Goal: Task Accomplishment & Management: Use online tool/utility

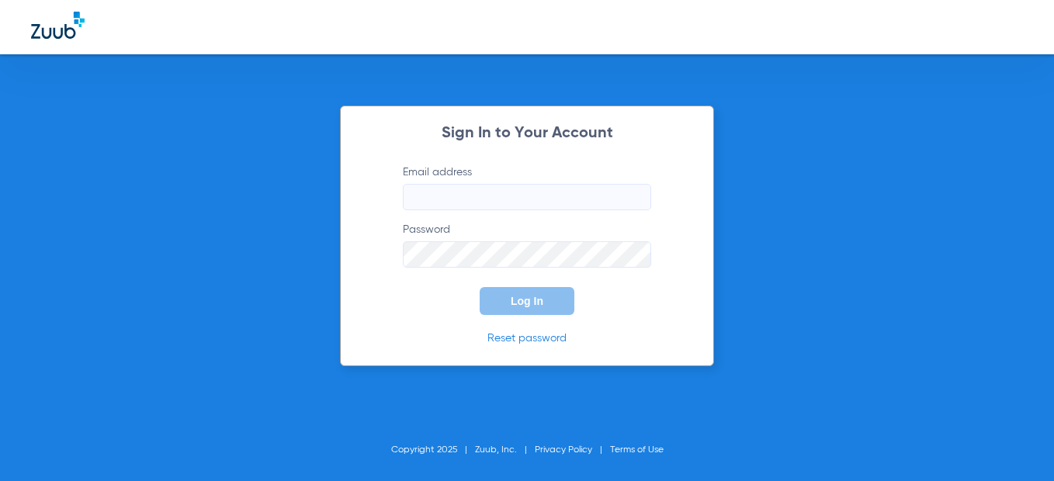
type input "[EMAIL_ADDRESS][DOMAIN_NAME]"
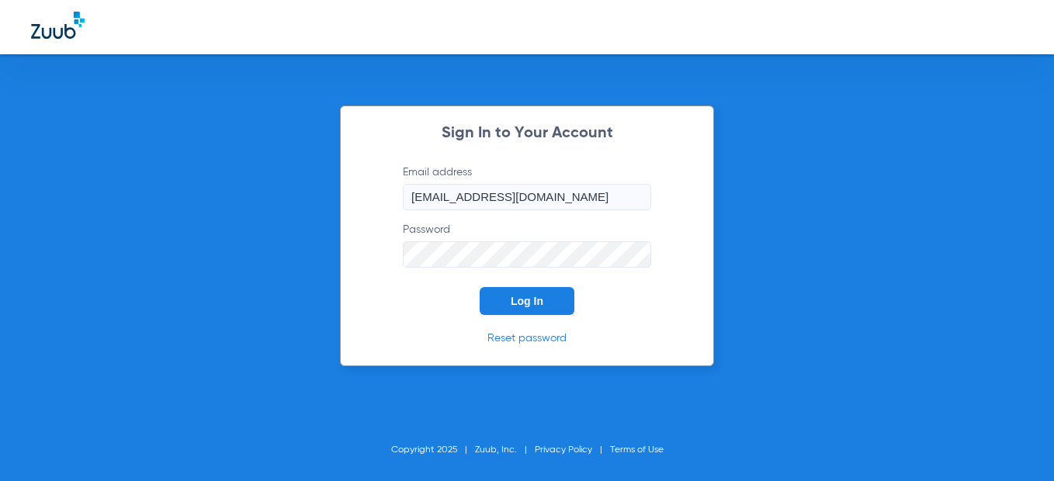
click at [499, 306] on button "Log In" at bounding box center [526, 301] width 95 height 28
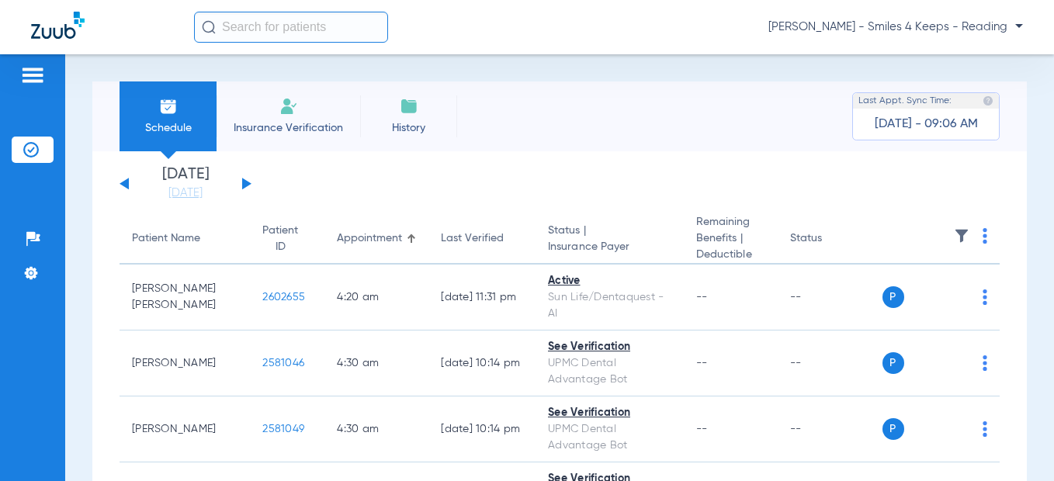
click at [244, 183] on button at bounding box center [246, 184] width 9 height 12
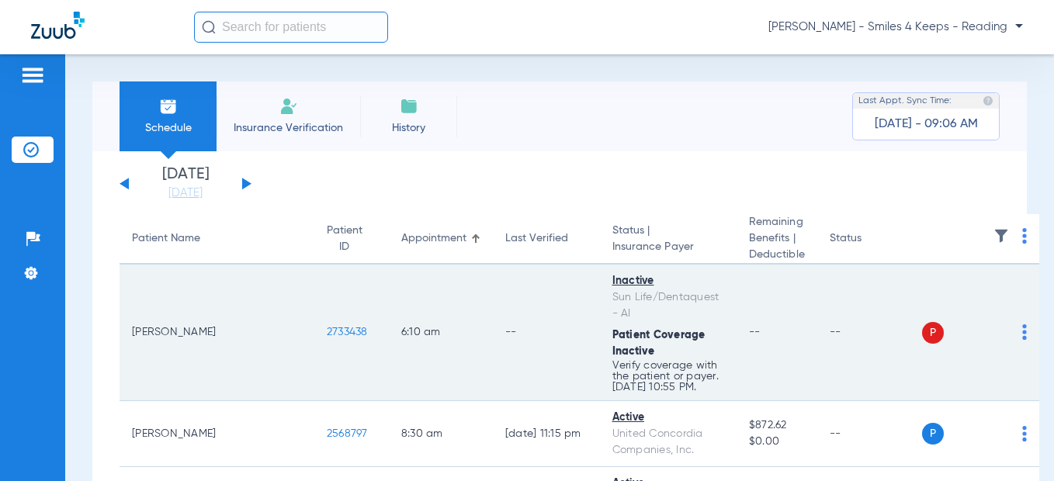
scroll to position [155, 0]
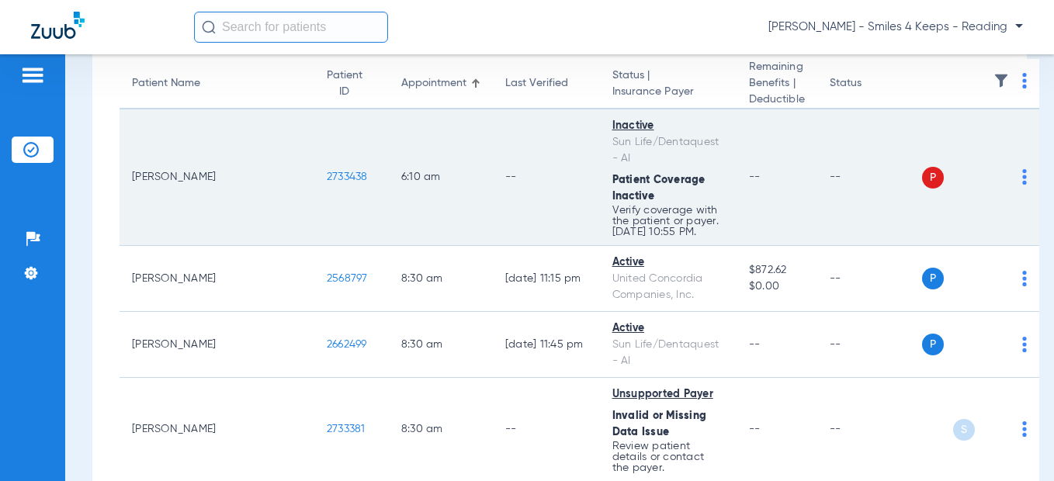
drag, startPoint x: 272, startPoint y: 177, endPoint x: 238, endPoint y: 177, distance: 34.1
click at [314, 177] on td "2733438" at bounding box center [351, 177] width 74 height 137
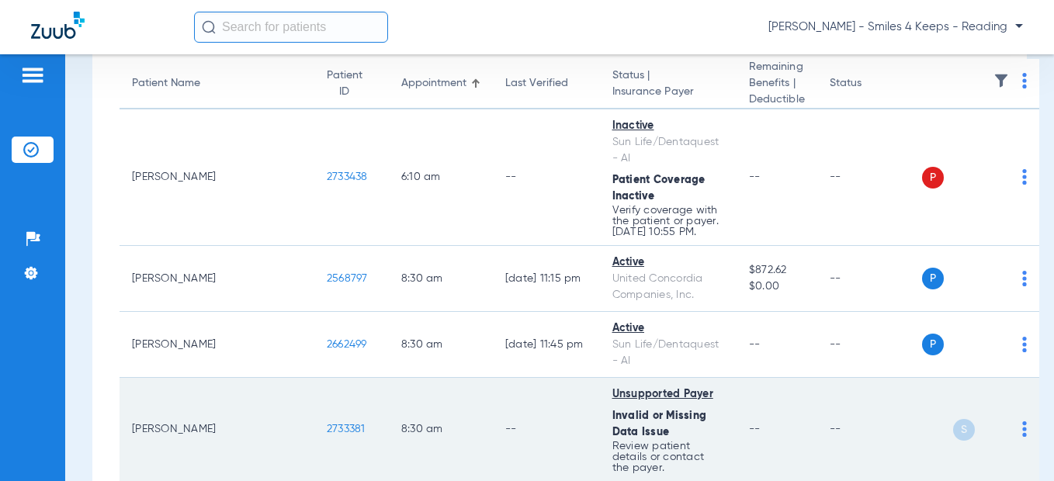
scroll to position [388, 0]
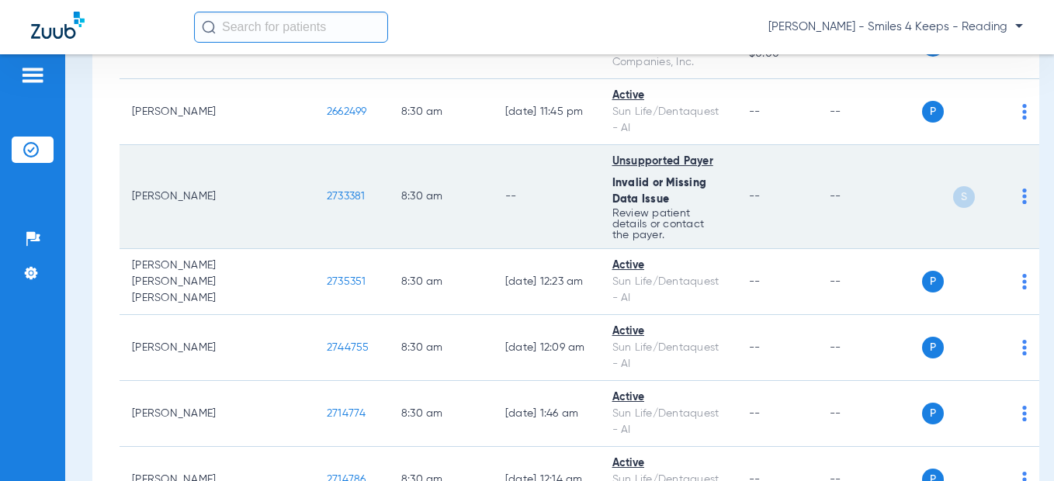
drag, startPoint x: 286, startPoint y: 194, endPoint x: 237, endPoint y: 194, distance: 49.7
click at [314, 194] on td "2733381" at bounding box center [351, 197] width 74 height 104
copy span "2733381"
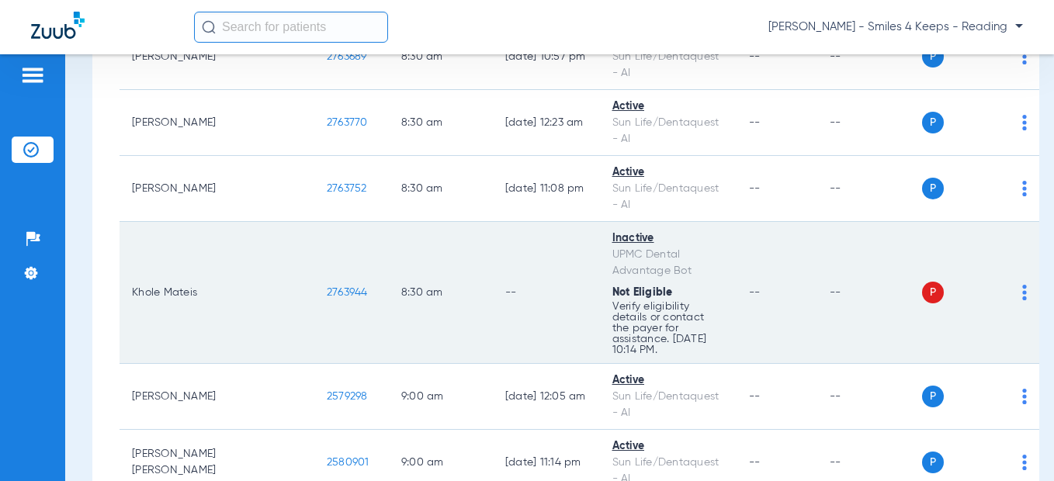
scroll to position [1474, 0]
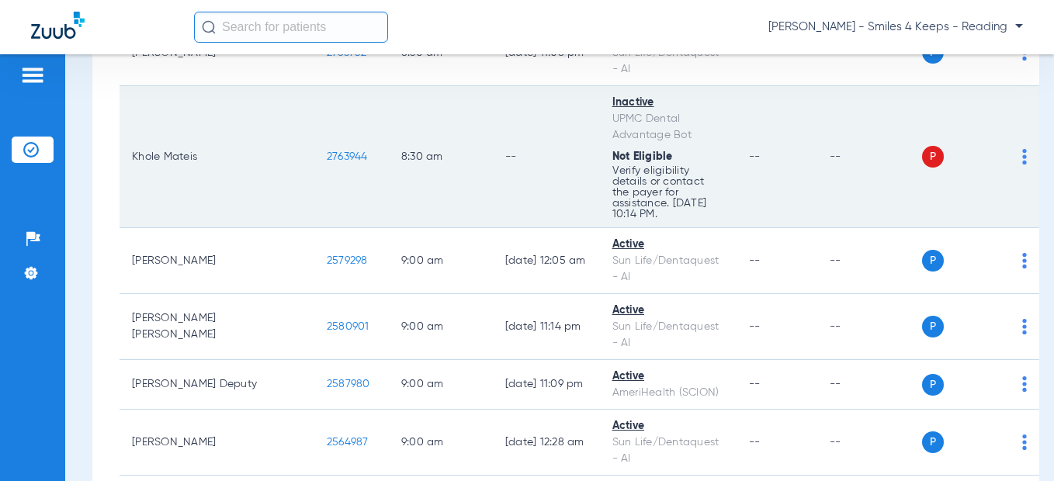
drag, startPoint x: 285, startPoint y: 147, endPoint x: 228, endPoint y: 147, distance: 56.6
click at [314, 147] on td "2763944" at bounding box center [351, 157] width 74 height 142
copy span "2763944"
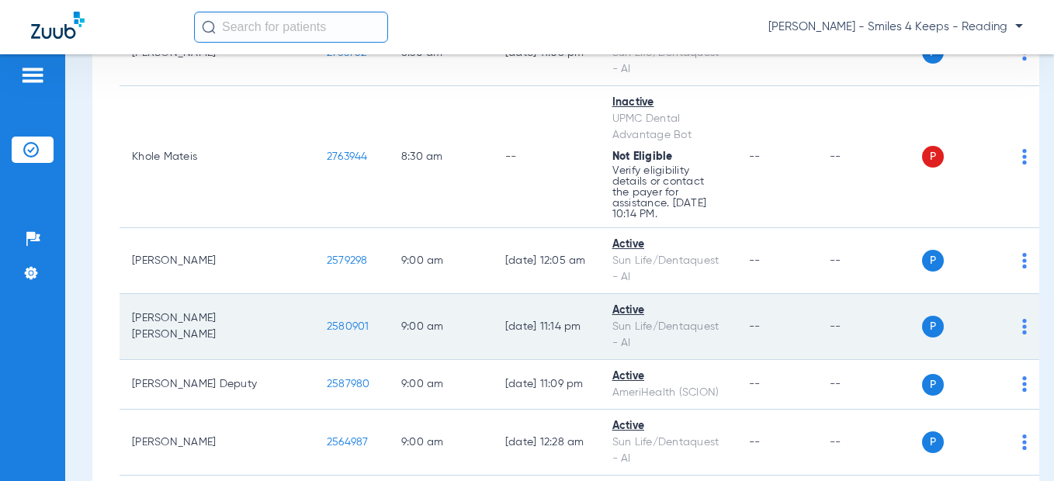
scroll to position [1862, 0]
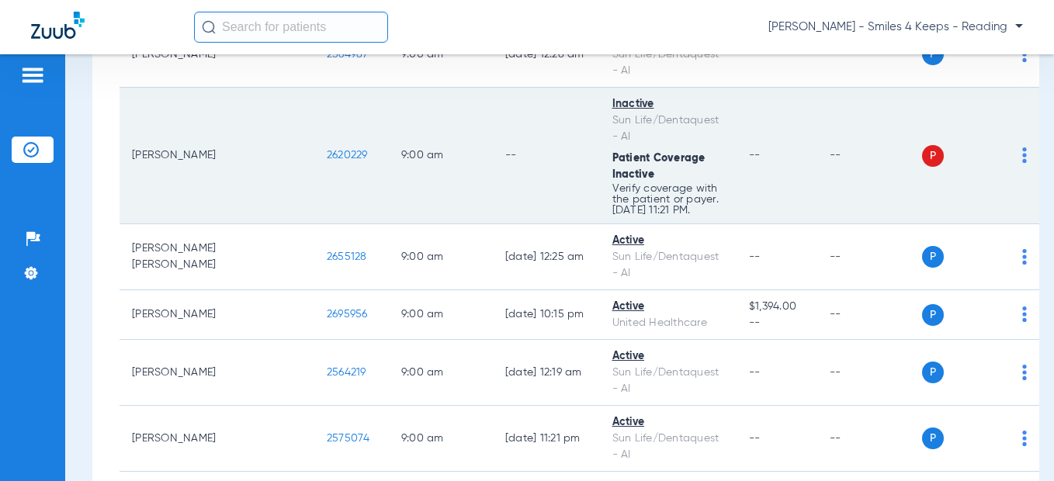
drag, startPoint x: 275, startPoint y: 138, endPoint x: 335, endPoint y: 140, distance: 59.8
click at [213, 139] on tr "[PERSON_NAME] 2620229 9:00 AM -- Inactive Sun Life/Dentaquest - AI Patient Cove…" at bounding box center [578, 156] width 919 height 137
drag, startPoint x: 335, startPoint y: 140, endPoint x: 254, endPoint y: 133, distance: 81.8
copy tr "2620229"
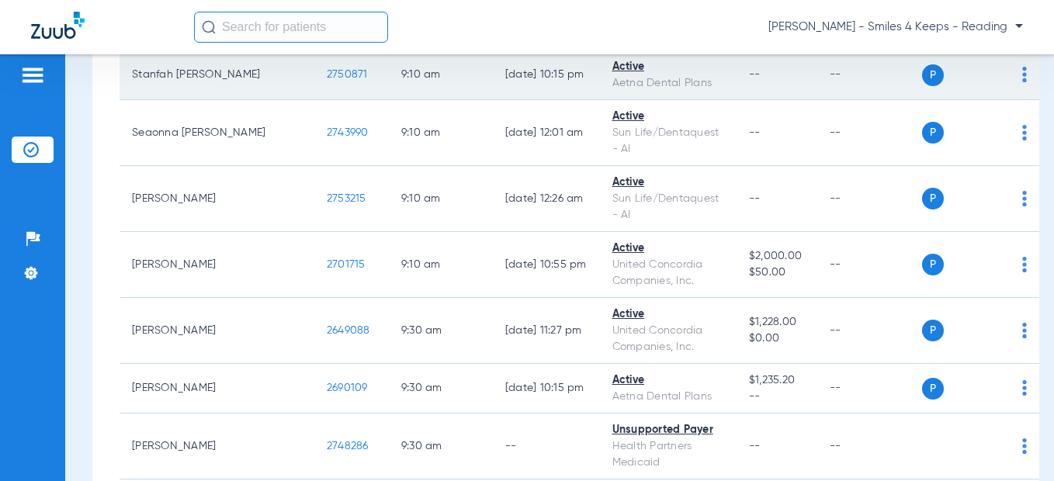
scroll to position [2793, 0]
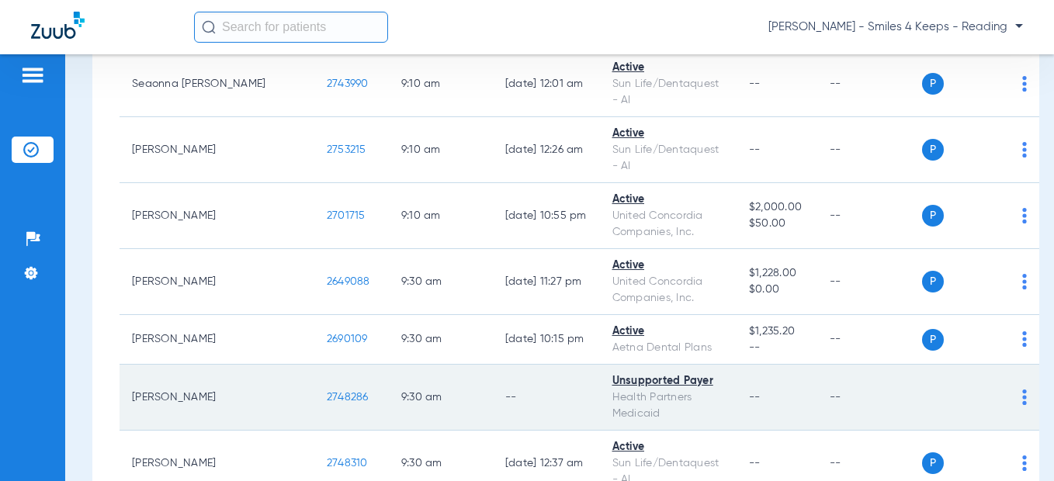
drag, startPoint x: 277, startPoint y: 346, endPoint x: 228, endPoint y: 351, distance: 49.1
click at [314, 365] on td "2748286" at bounding box center [351, 398] width 74 height 66
copy span "2748286"
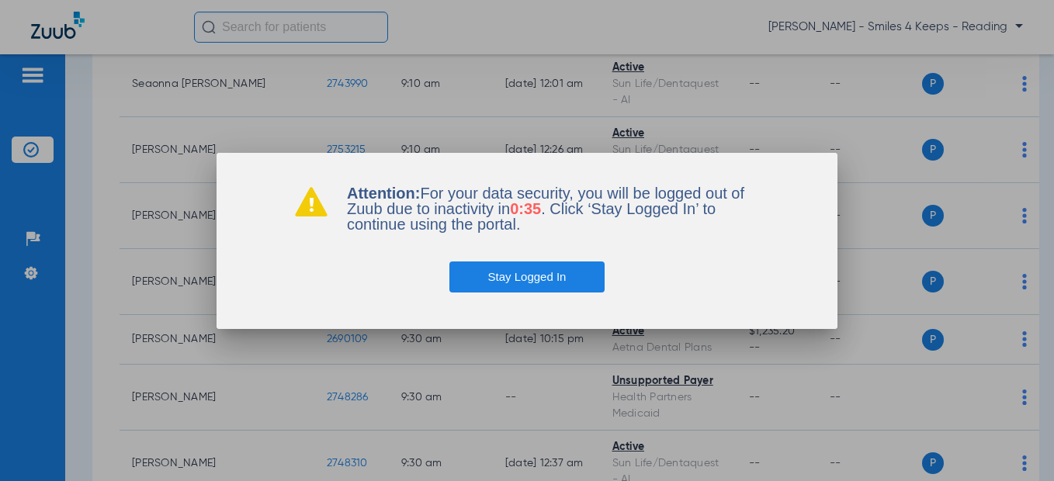
click at [517, 292] on div "Attention: For your data security, you will be logged out of Zuub due to inacti…" at bounding box center [526, 241] width 621 height 176
click at [517, 278] on button "Stay Logged In" at bounding box center [527, 276] width 156 height 31
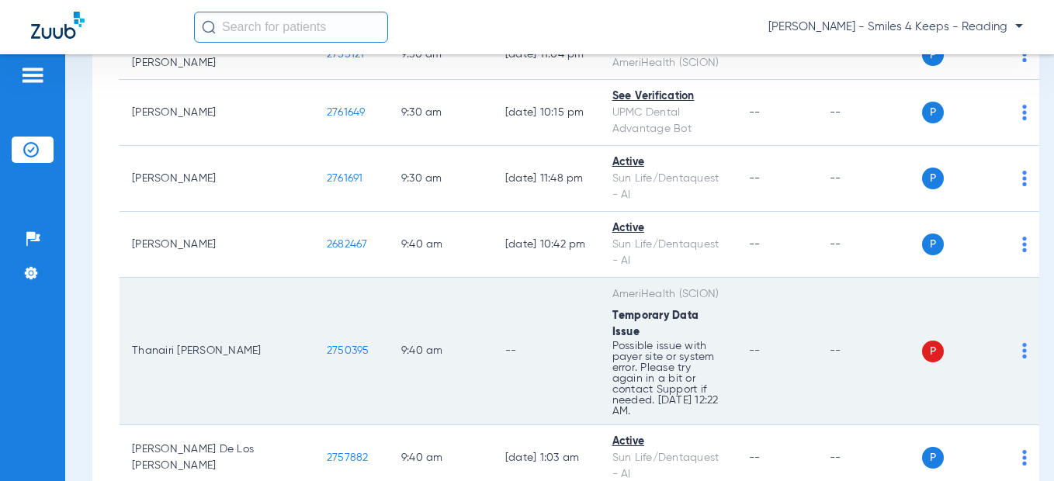
scroll to position [3259, 0]
drag, startPoint x: 227, startPoint y: 279, endPoint x: 249, endPoint y: 285, distance: 23.1
click at [220, 280] on tr "Thanairi [PERSON_NAME] 2750395 9:40 AM -- AmeriHealth (SCION) Temporary Data Is…" at bounding box center [578, 352] width 919 height 147
drag, startPoint x: 249, startPoint y: 285, endPoint x: 293, endPoint y: 287, distance: 44.3
click at [314, 287] on td "2750395" at bounding box center [351, 352] width 74 height 147
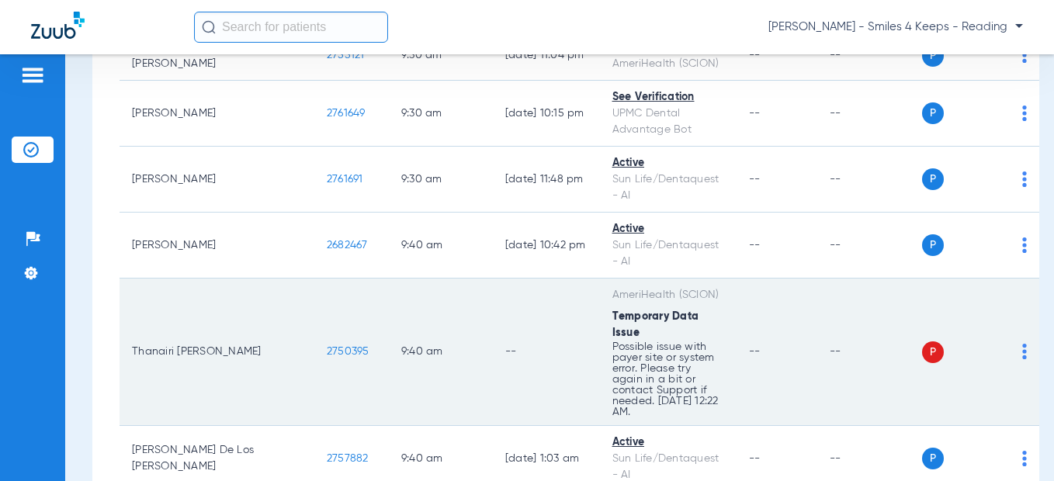
click at [314, 289] on td "2750395" at bounding box center [351, 352] width 74 height 147
drag, startPoint x: 278, startPoint y: 289, endPoint x: 236, endPoint y: 289, distance: 41.9
click at [327, 346] on span "2750395" at bounding box center [348, 351] width 43 height 11
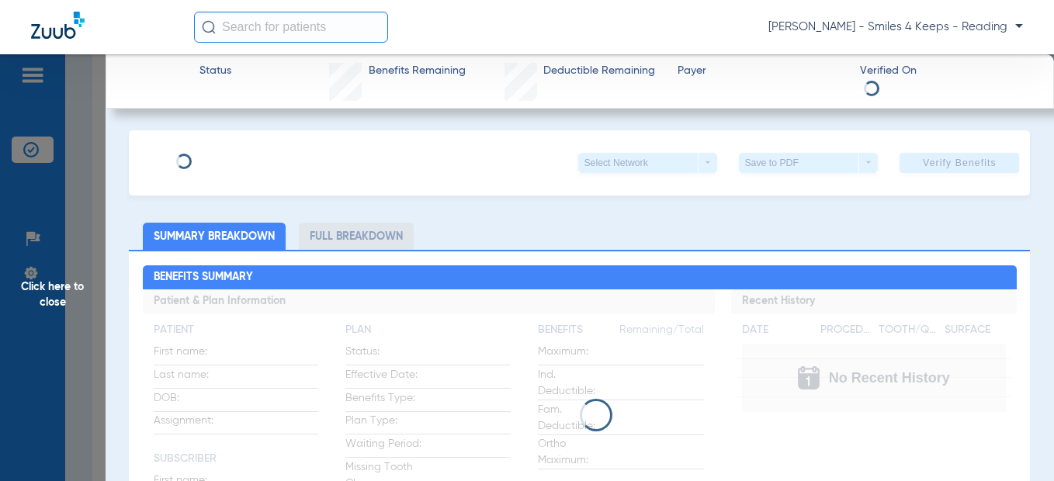
click at [75, 304] on span "Click here to close" at bounding box center [53, 294] width 106 height 481
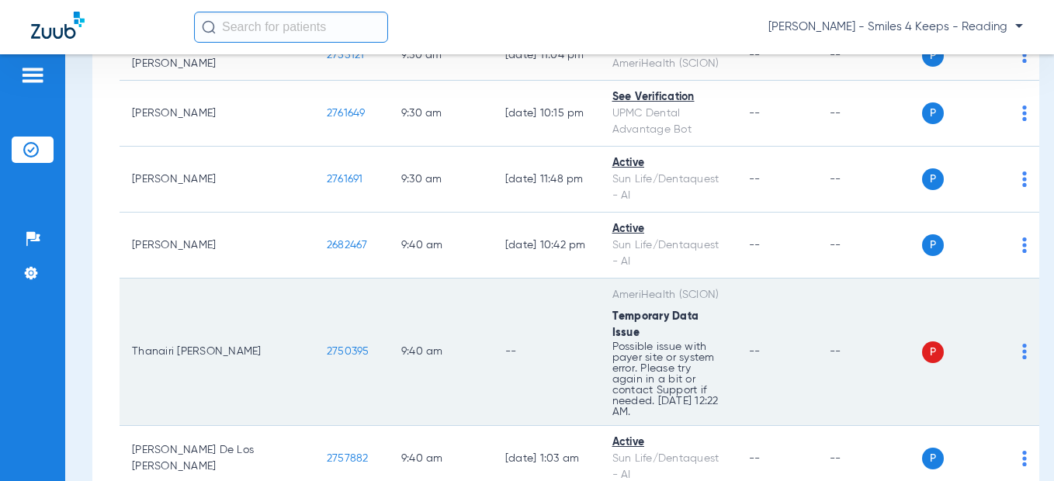
drag, startPoint x: 288, startPoint y: 289, endPoint x: 238, endPoint y: 288, distance: 49.7
click at [314, 288] on td "2750395" at bounding box center [351, 352] width 74 height 147
copy span "2750395"
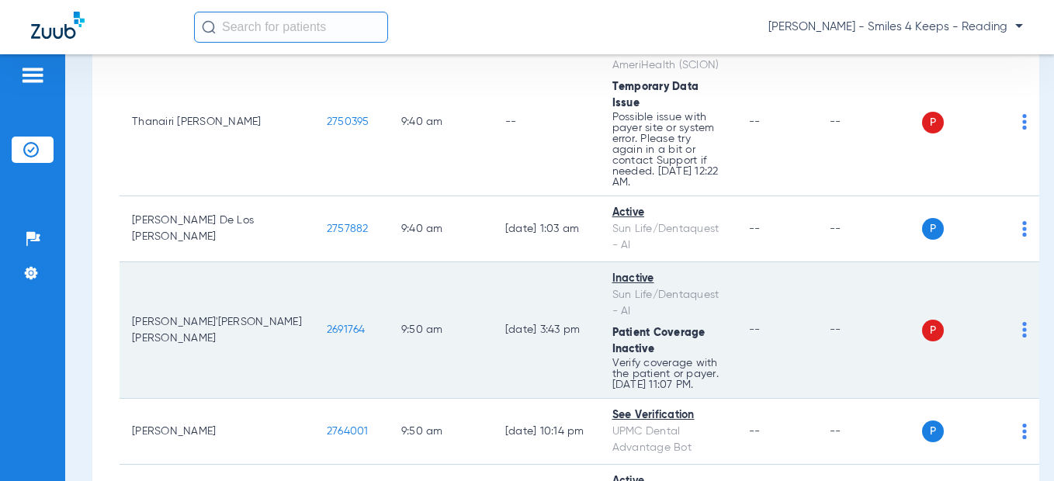
scroll to position [3491, 0]
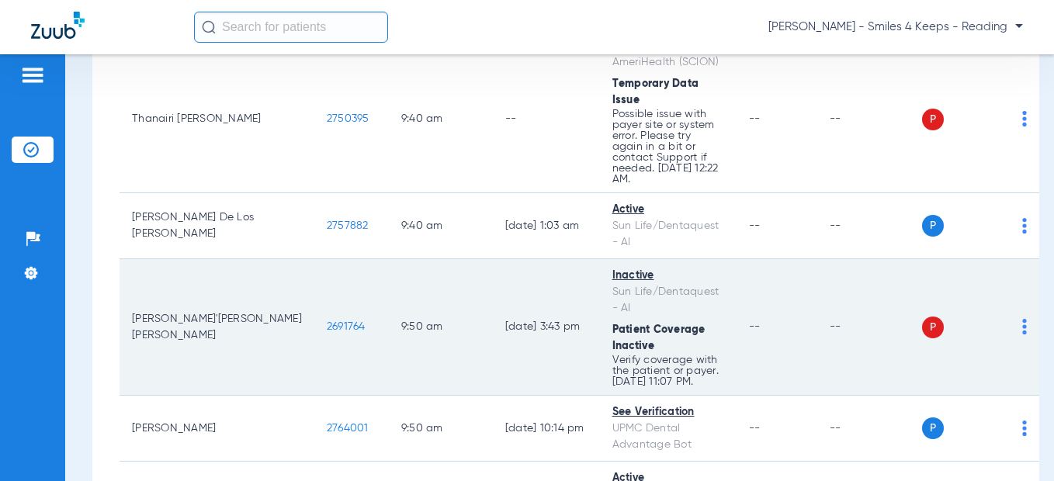
drag, startPoint x: 283, startPoint y: 247, endPoint x: 230, endPoint y: 246, distance: 53.5
click at [314, 259] on td "2691764" at bounding box center [351, 327] width 74 height 137
drag, startPoint x: 258, startPoint y: 249, endPoint x: 357, endPoint y: 282, distance: 103.8
copy span "2691764"
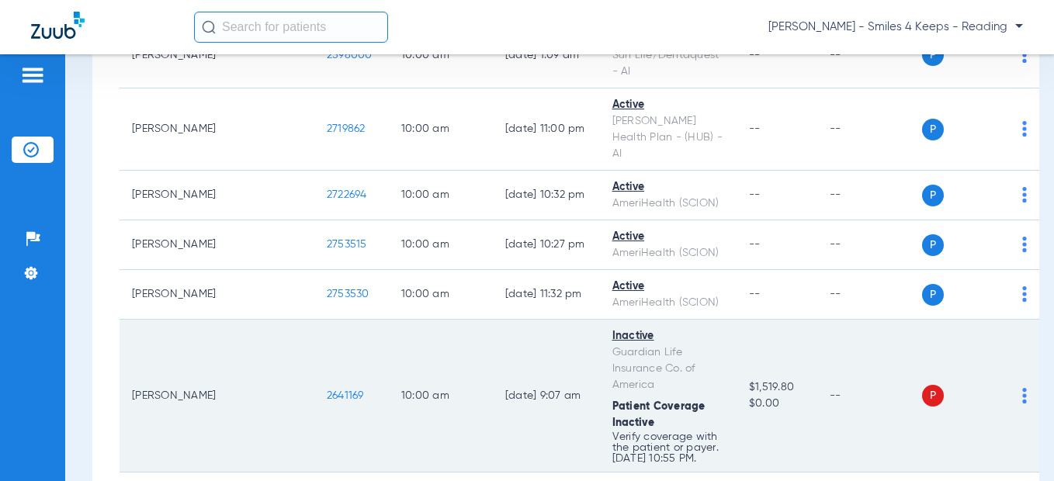
scroll to position [4190, 0]
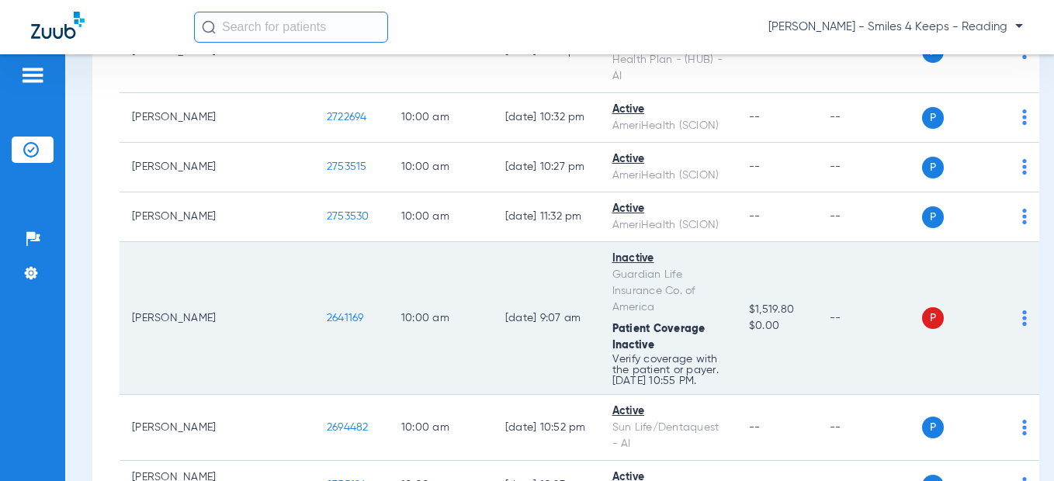
drag, startPoint x: 276, startPoint y: 223, endPoint x: 227, endPoint y: 220, distance: 49.7
click at [314, 242] on td "2641169" at bounding box center [351, 318] width 74 height 153
copy span "2641169"
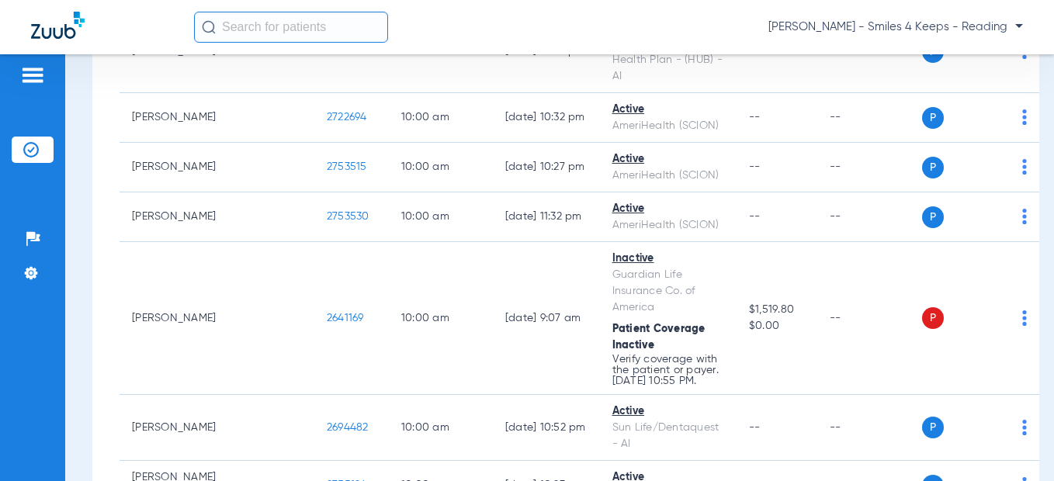
scroll to position [4422, 0]
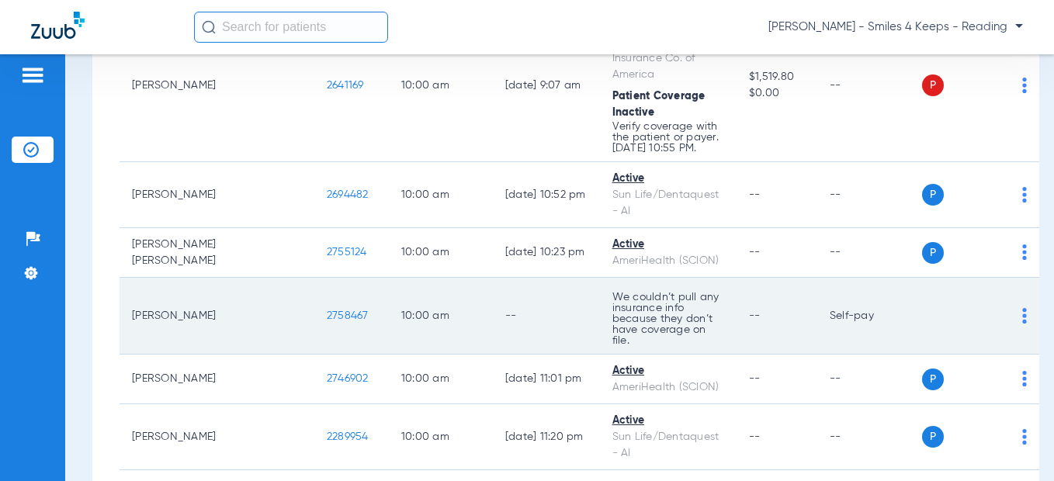
drag, startPoint x: 272, startPoint y: 211, endPoint x: 230, endPoint y: 211, distance: 41.9
click at [314, 278] on td "2758467" at bounding box center [351, 316] width 74 height 77
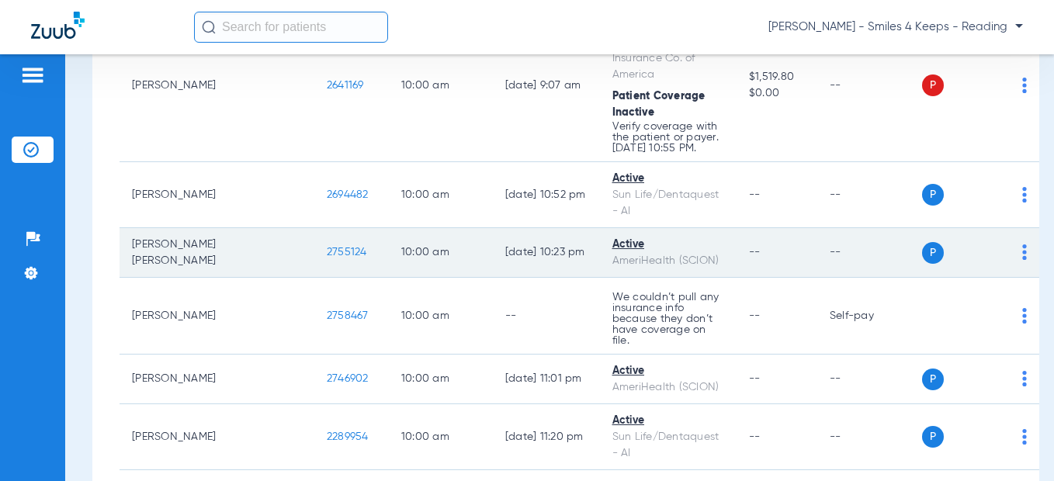
scroll to position [4500, 0]
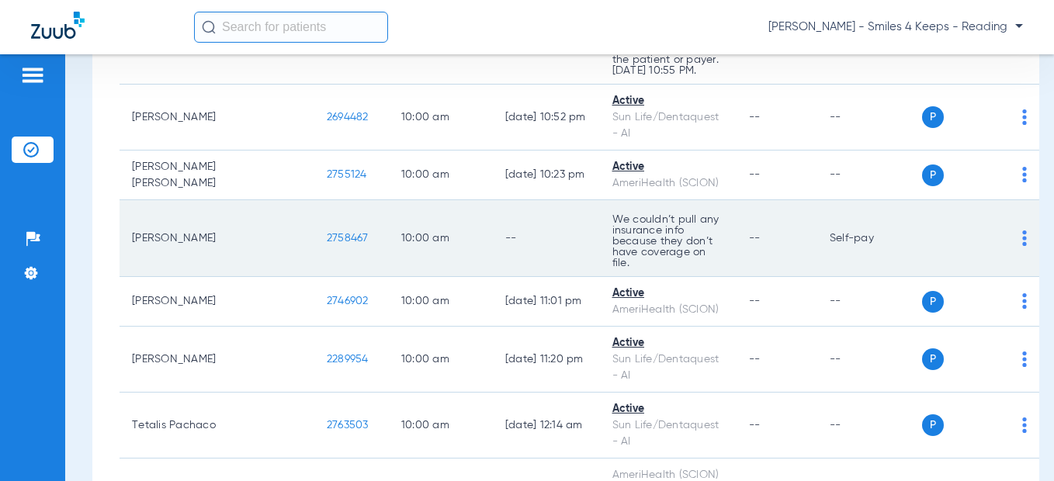
copy span "2758467"
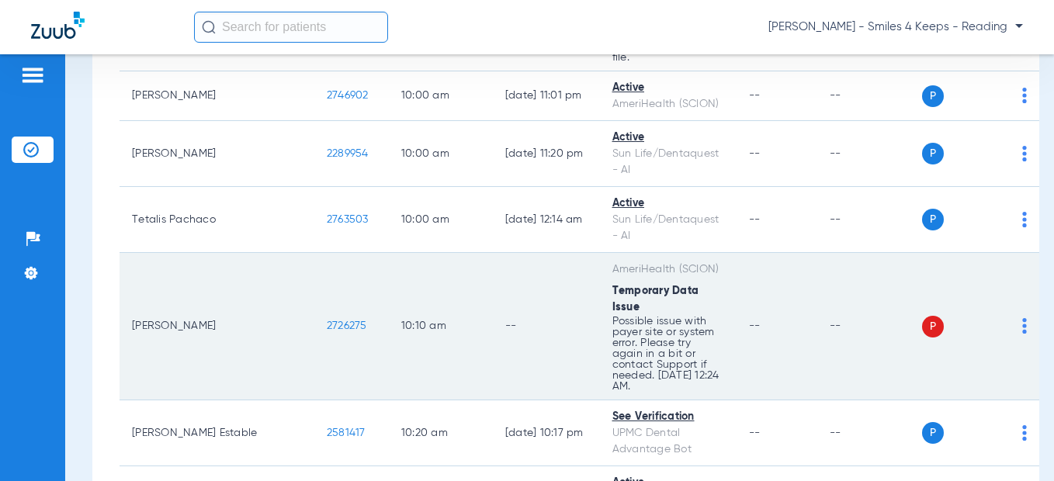
scroll to position [4733, 0]
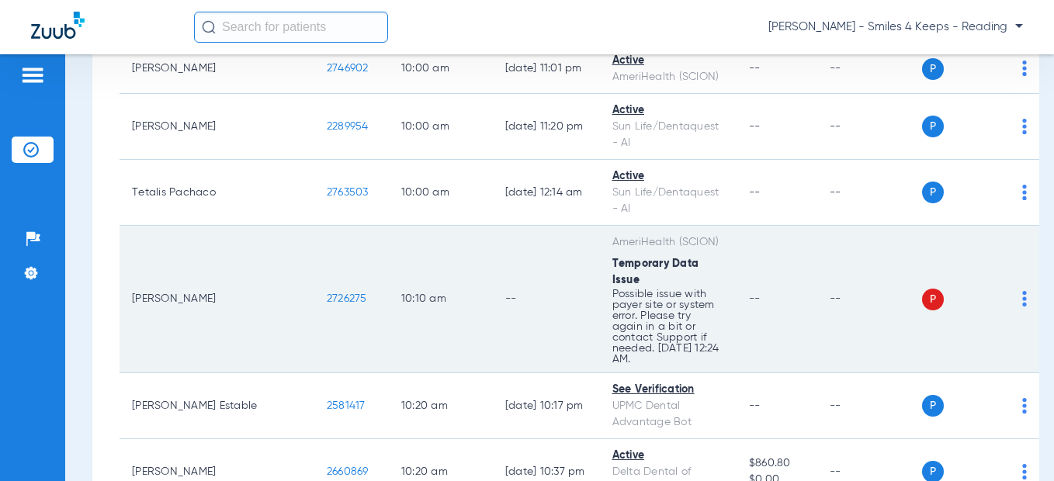
drag, startPoint x: 276, startPoint y: 179, endPoint x: 231, endPoint y: 185, distance: 45.4
click at [314, 226] on td "2726275" at bounding box center [351, 299] width 74 height 147
copy span "2726275"
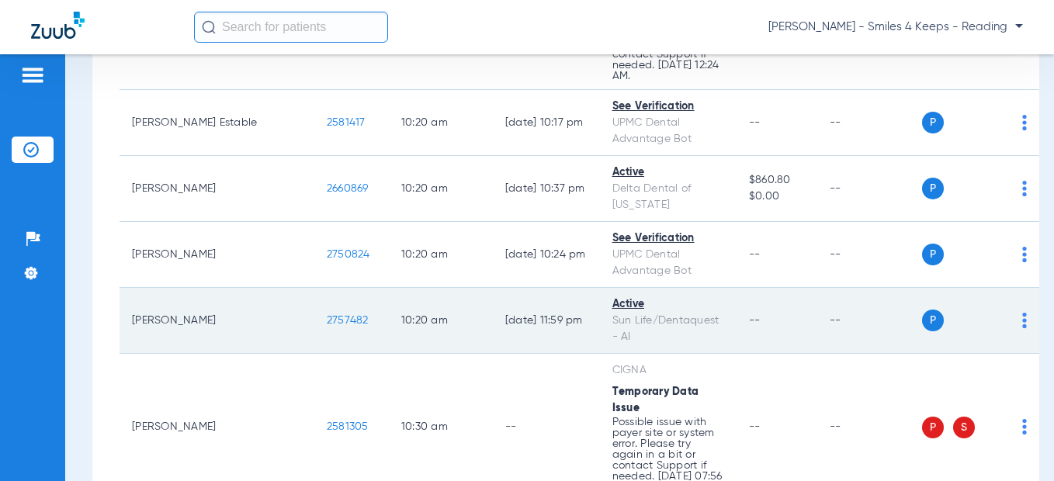
scroll to position [5121, 0]
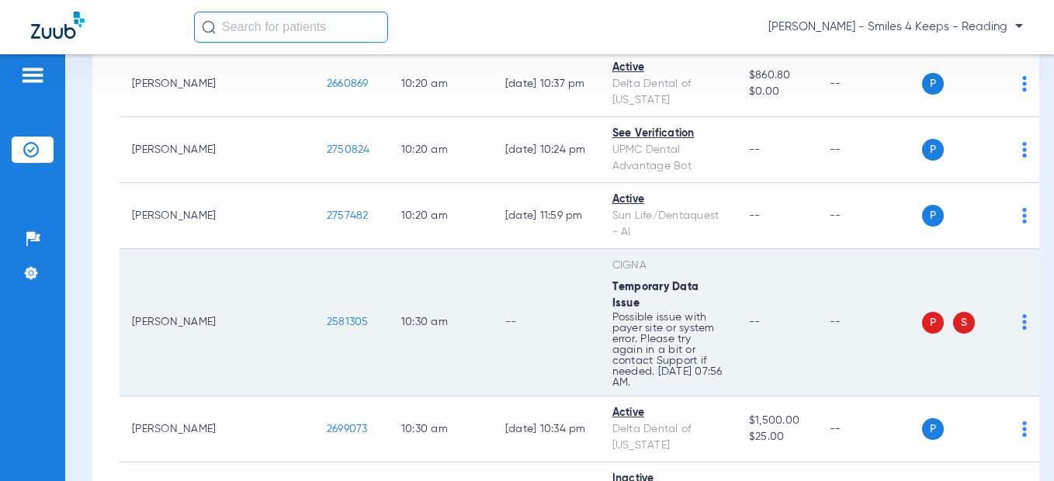
drag, startPoint x: 254, startPoint y: 175, endPoint x: 238, endPoint y: 175, distance: 16.3
click at [314, 249] on td "2581305" at bounding box center [351, 322] width 74 height 147
copy span "2581305"
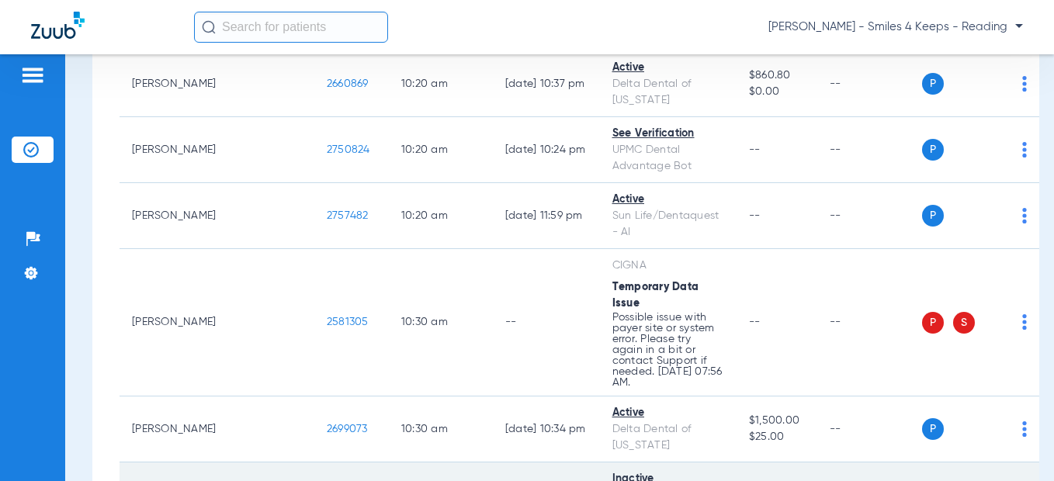
scroll to position [5353, 0]
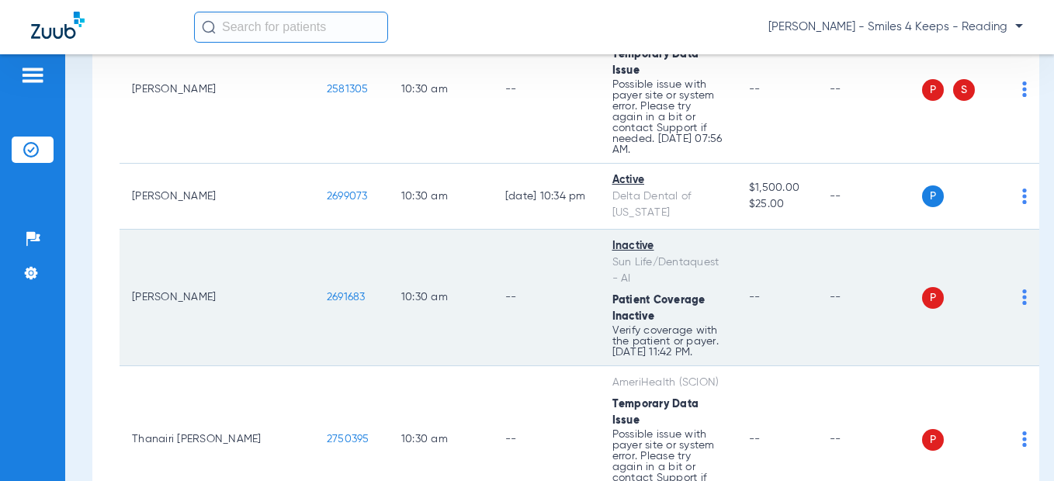
click at [314, 230] on td "2691683" at bounding box center [351, 298] width 74 height 137
drag, startPoint x: 249, startPoint y: 136, endPoint x: 279, endPoint y: 144, distance: 30.7
click at [314, 230] on td "2691683" at bounding box center [351, 298] width 74 height 137
drag, startPoint x: 283, startPoint y: 132, endPoint x: 234, endPoint y: 134, distance: 49.7
click at [314, 230] on td "2691683" at bounding box center [351, 298] width 74 height 137
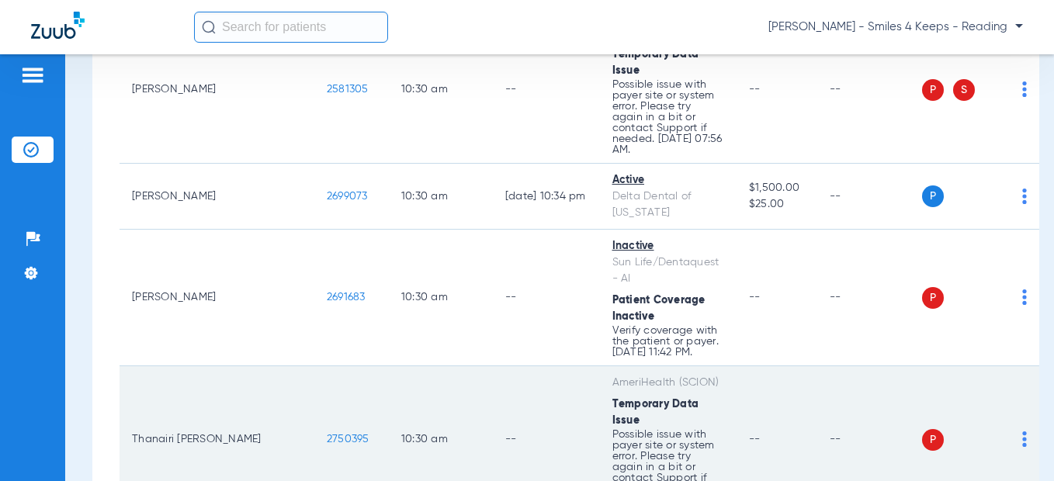
drag, startPoint x: 268, startPoint y: 265, endPoint x: 236, endPoint y: 265, distance: 31.8
click at [314, 366] on td "2750395" at bounding box center [351, 439] width 74 height 147
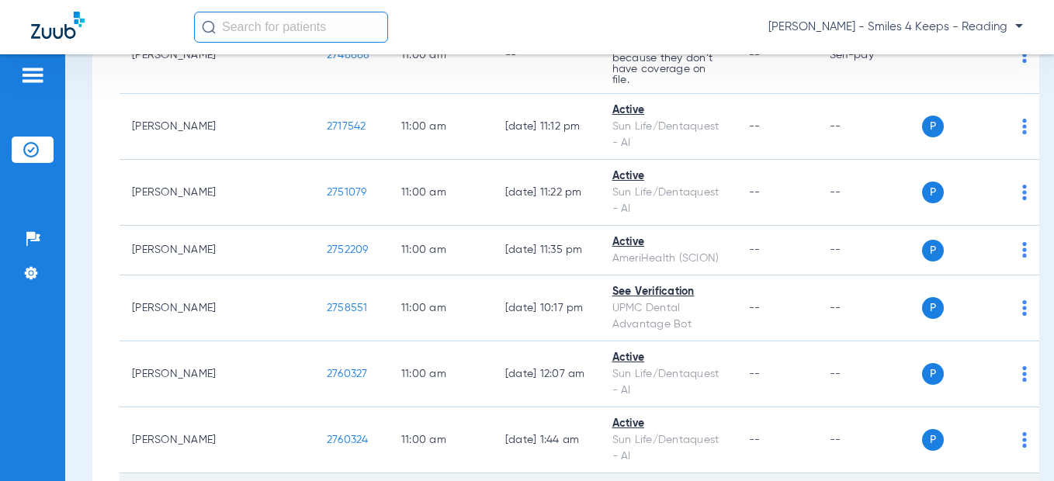
scroll to position [6983, 0]
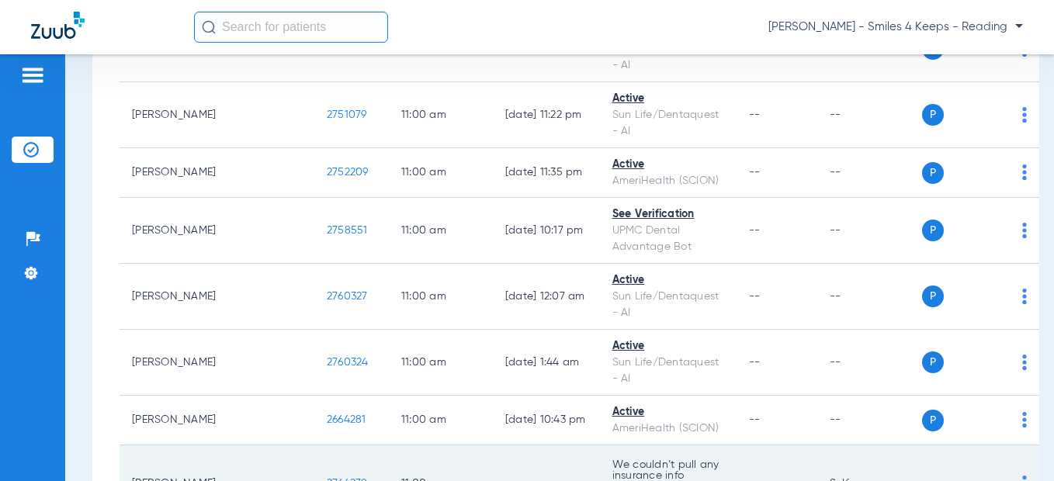
drag, startPoint x: 278, startPoint y: 227, endPoint x: 237, endPoint y: 229, distance: 40.4
click at [314, 445] on td "2764238" at bounding box center [351, 483] width 74 height 77
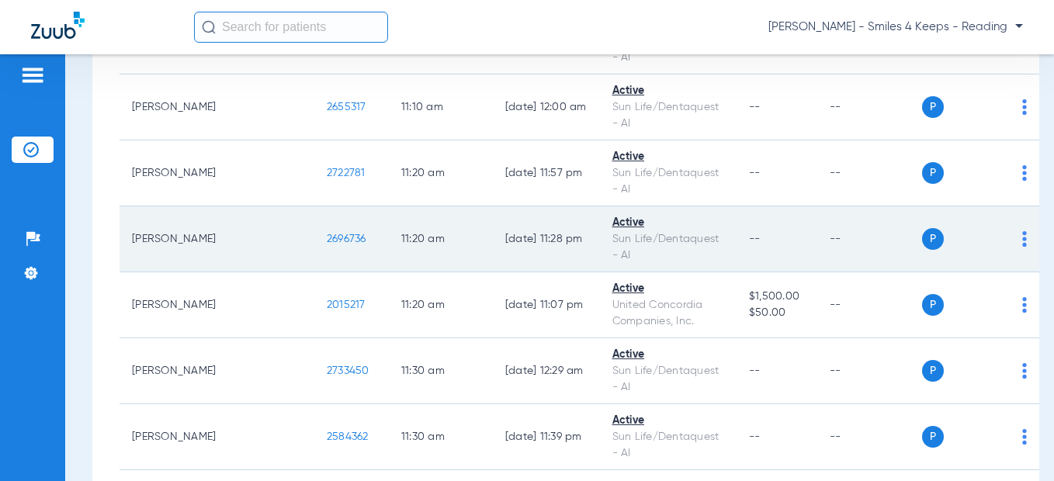
scroll to position [7526, 0]
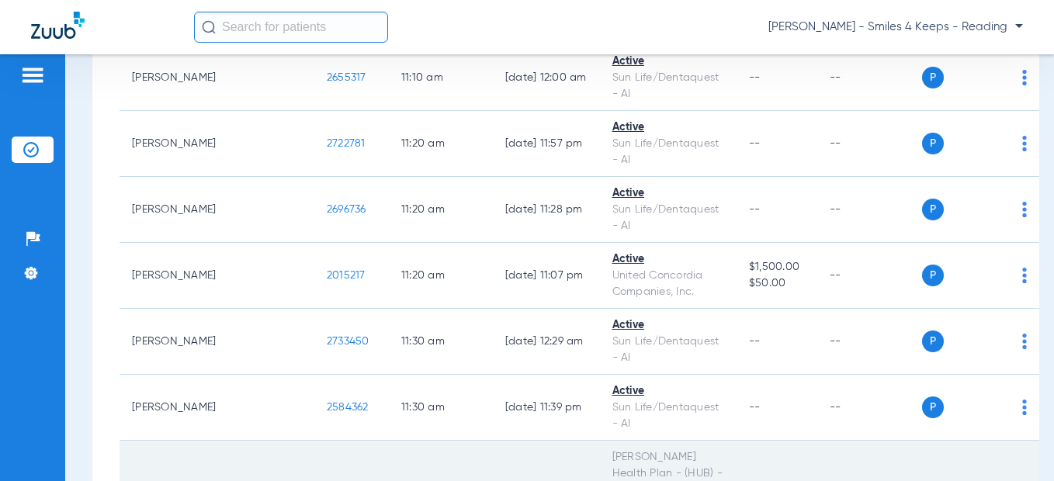
drag, startPoint x: 279, startPoint y: 236, endPoint x: 248, endPoint y: 230, distance: 30.7
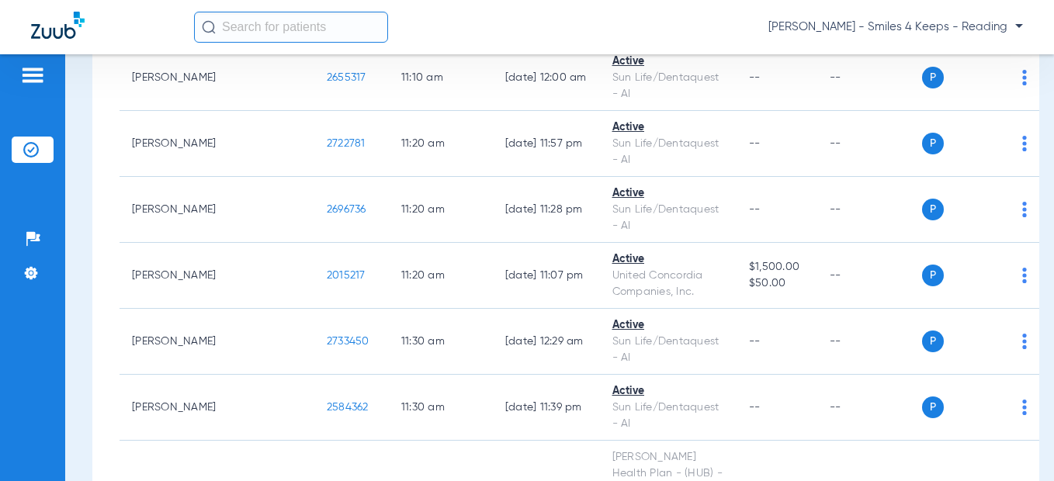
scroll to position [7758, 0]
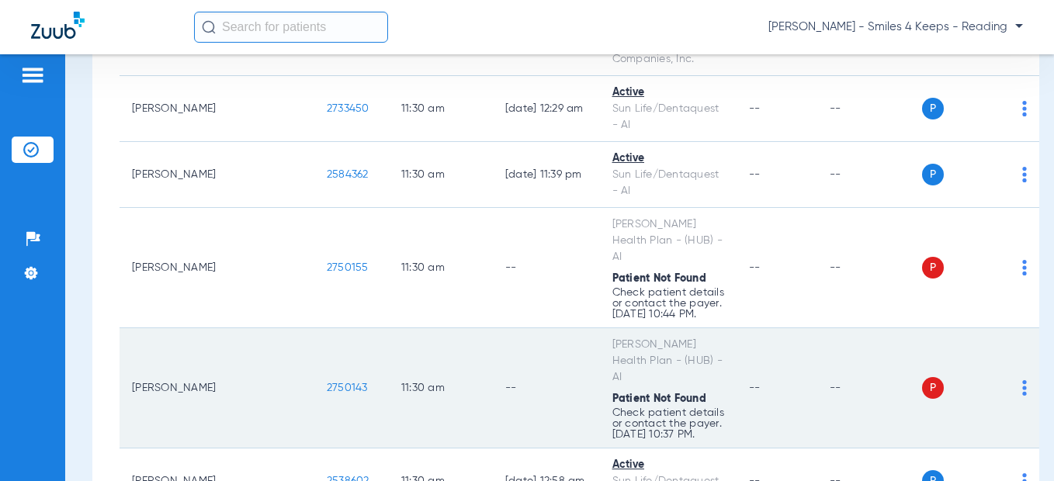
drag, startPoint x: 280, startPoint y: 101, endPoint x: 230, endPoint y: 102, distance: 49.7
click at [314, 328] on td "2750143" at bounding box center [351, 388] width 74 height 120
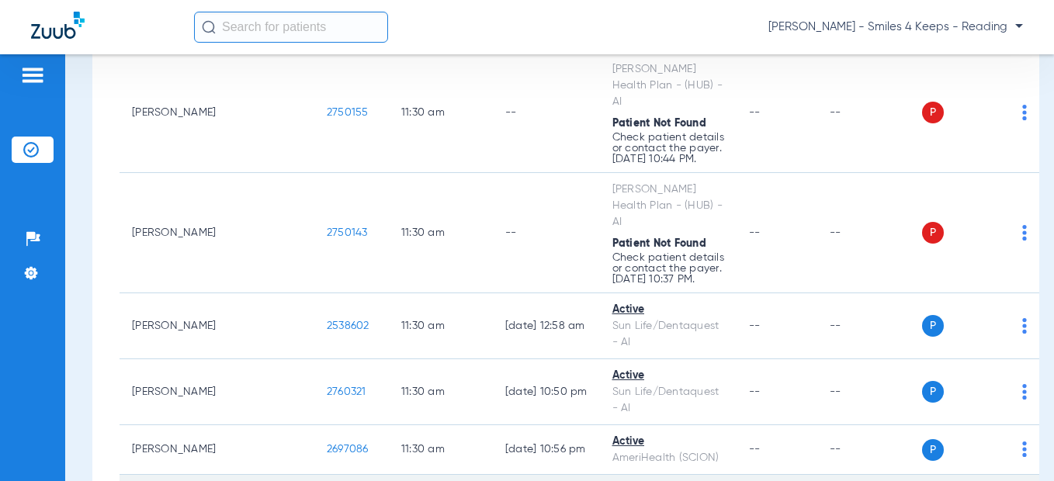
scroll to position [7991, 0]
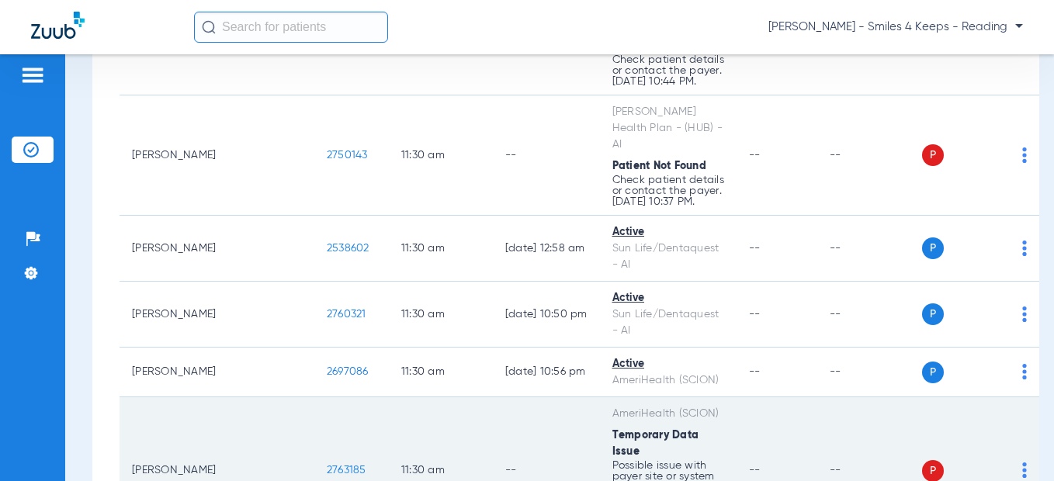
drag, startPoint x: 278, startPoint y: 168, endPoint x: 234, endPoint y: 167, distance: 43.5
click at [314, 397] on td "2763185" at bounding box center [351, 470] width 74 height 147
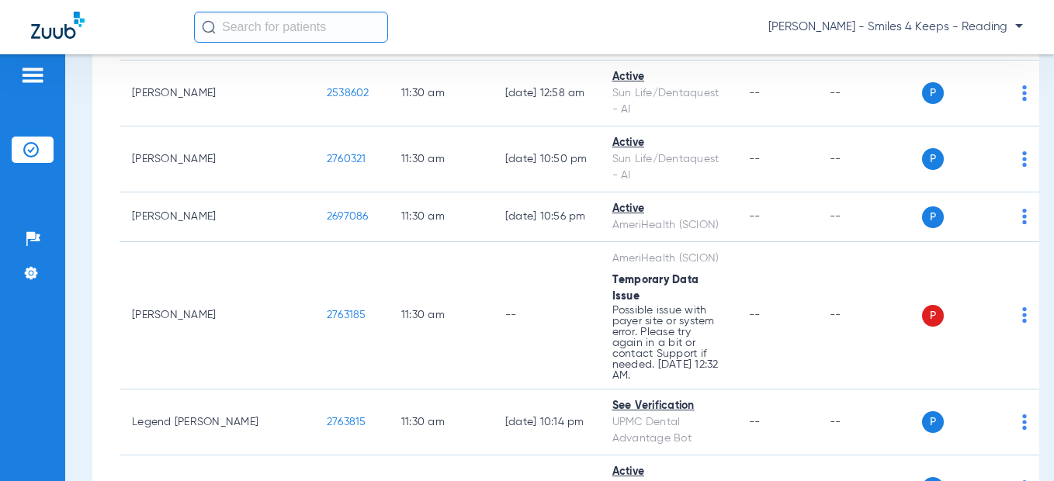
drag, startPoint x: 283, startPoint y: 240, endPoint x: 240, endPoint y: 239, distance: 43.5
drag, startPoint x: 282, startPoint y: 241, endPoint x: 230, endPoint y: 241, distance: 52.0
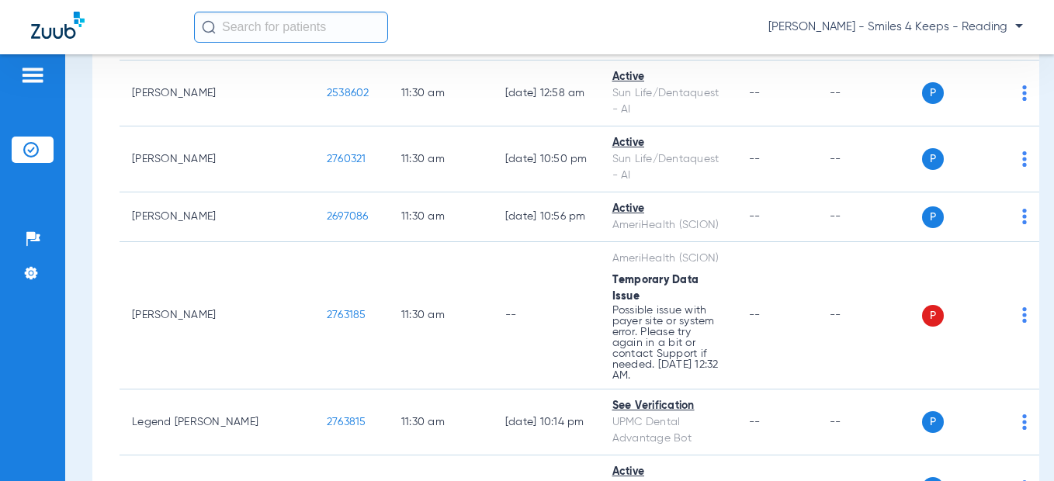
scroll to position [8379, 0]
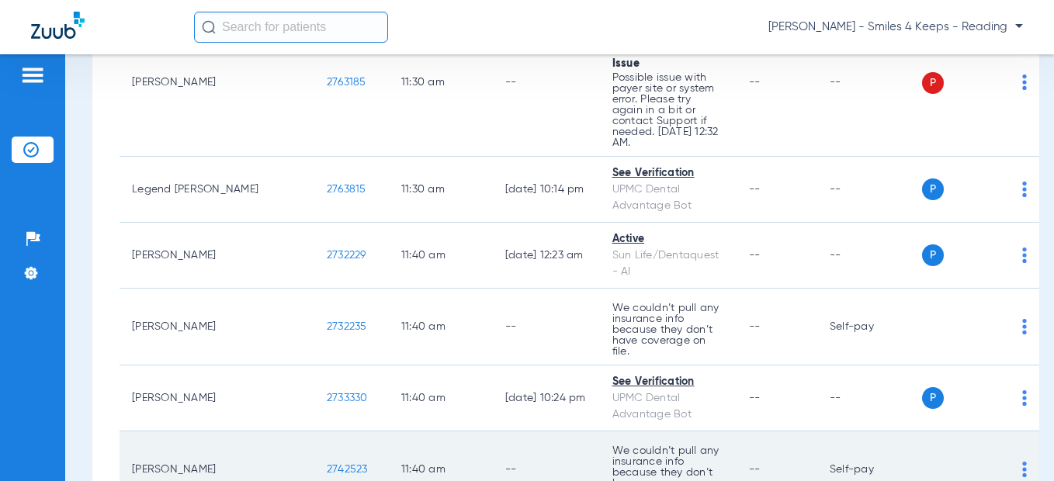
drag, startPoint x: 274, startPoint y: 137, endPoint x: 237, endPoint y: 133, distance: 37.4
click at [314, 431] on td "2742523" at bounding box center [351, 469] width 74 height 77
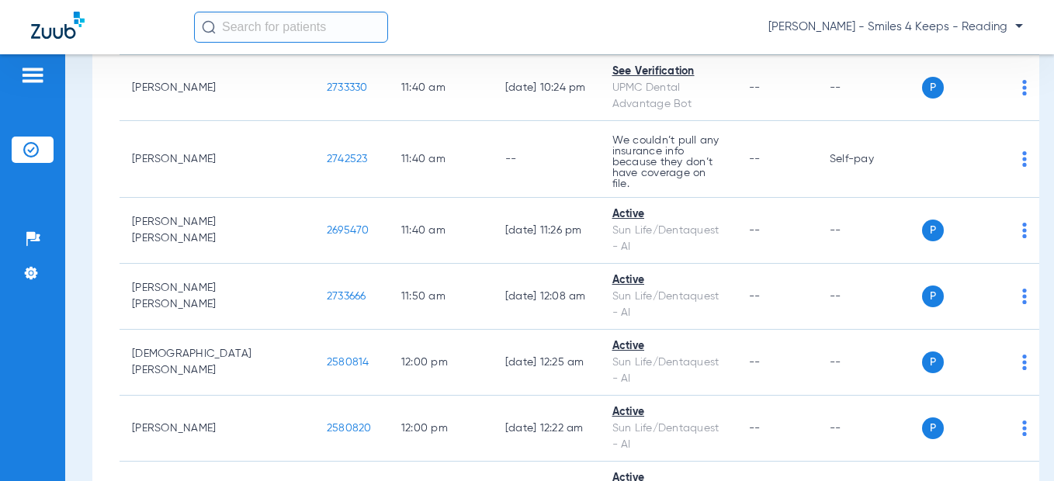
scroll to position [8767, 0]
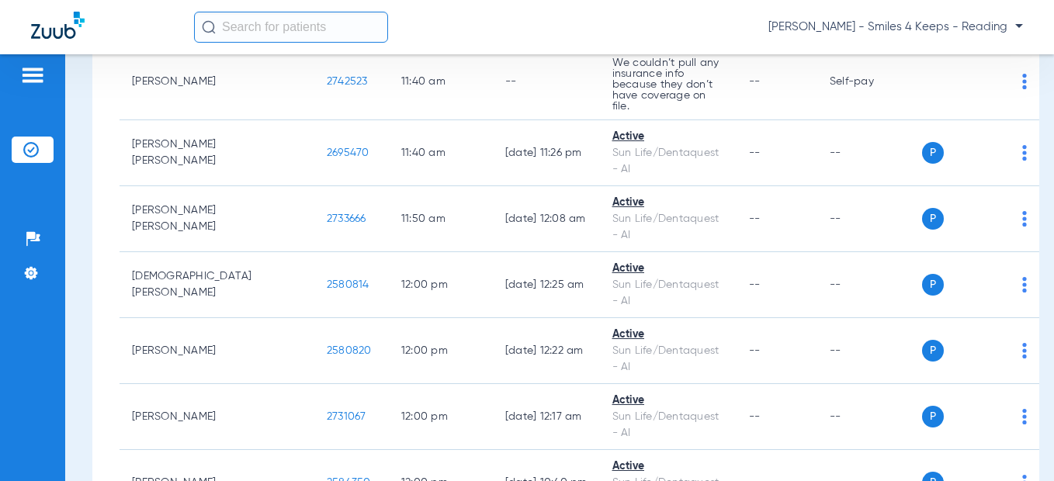
drag, startPoint x: 277, startPoint y: 312, endPoint x: 232, endPoint y: 309, distance: 45.1
drag, startPoint x: 256, startPoint y: 300, endPoint x: 263, endPoint y: 305, distance: 8.4
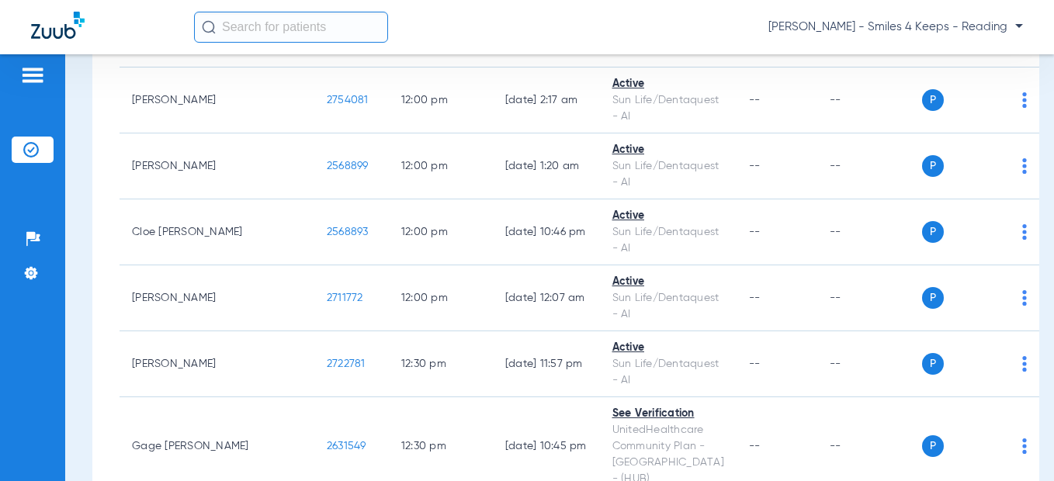
scroll to position [10008, 0]
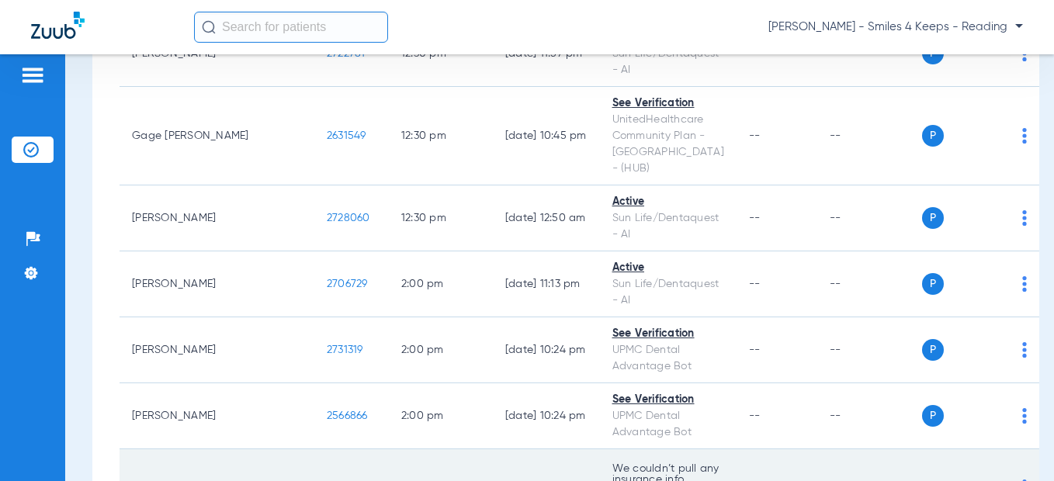
drag, startPoint x: 282, startPoint y: 99, endPoint x: 234, endPoint y: 92, distance: 47.8
click at [314, 449] on td "2737147" at bounding box center [351, 487] width 74 height 77
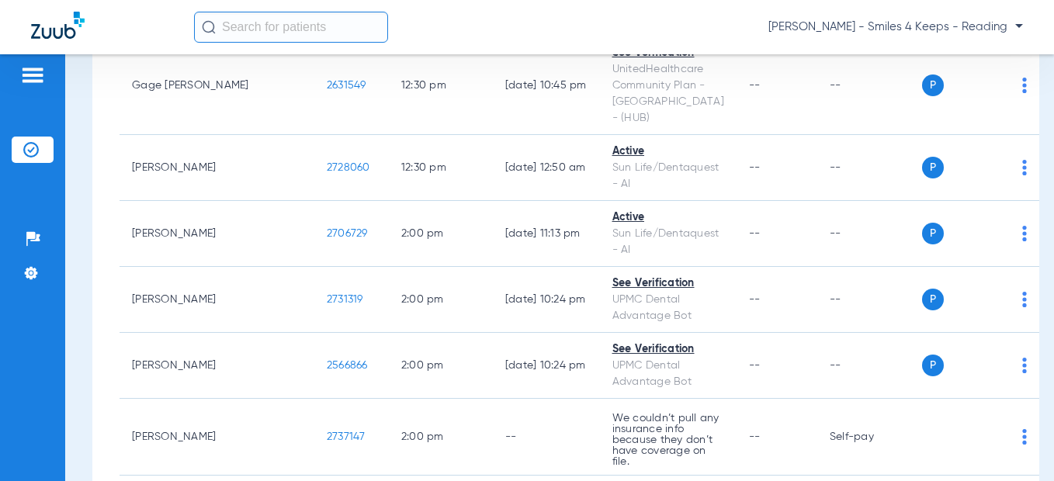
scroll to position [10163, 0]
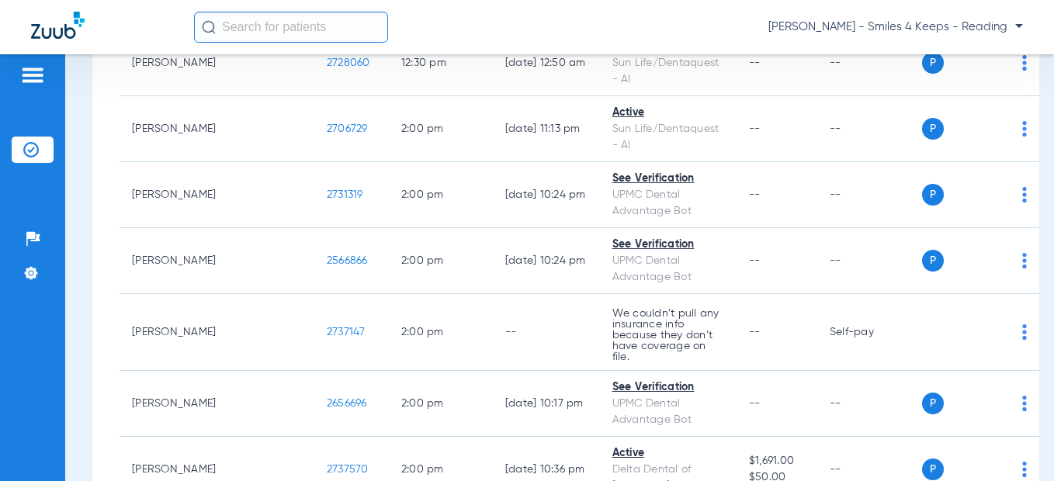
drag, startPoint x: 263, startPoint y: 242, endPoint x: 229, endPoint y: 241, distance: 34.1
